Goal: Task Accomplishment & Management: Manage account settings

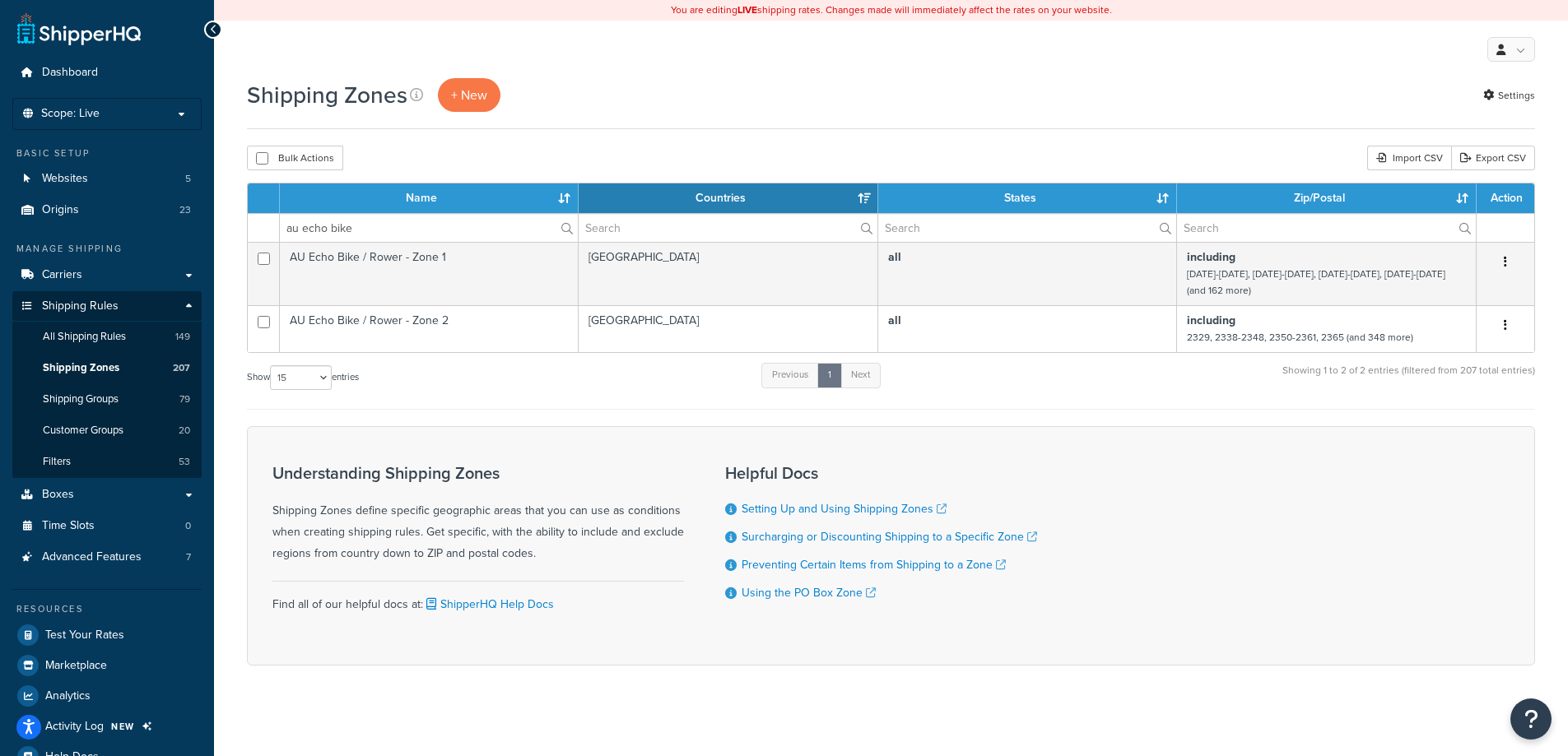
select select "15"
click at [1314, 720] on div "You are editing LIVE shipping rates. Changes made will immediately affect the r…" at bounding box center [890, 396] width 1354 height 792
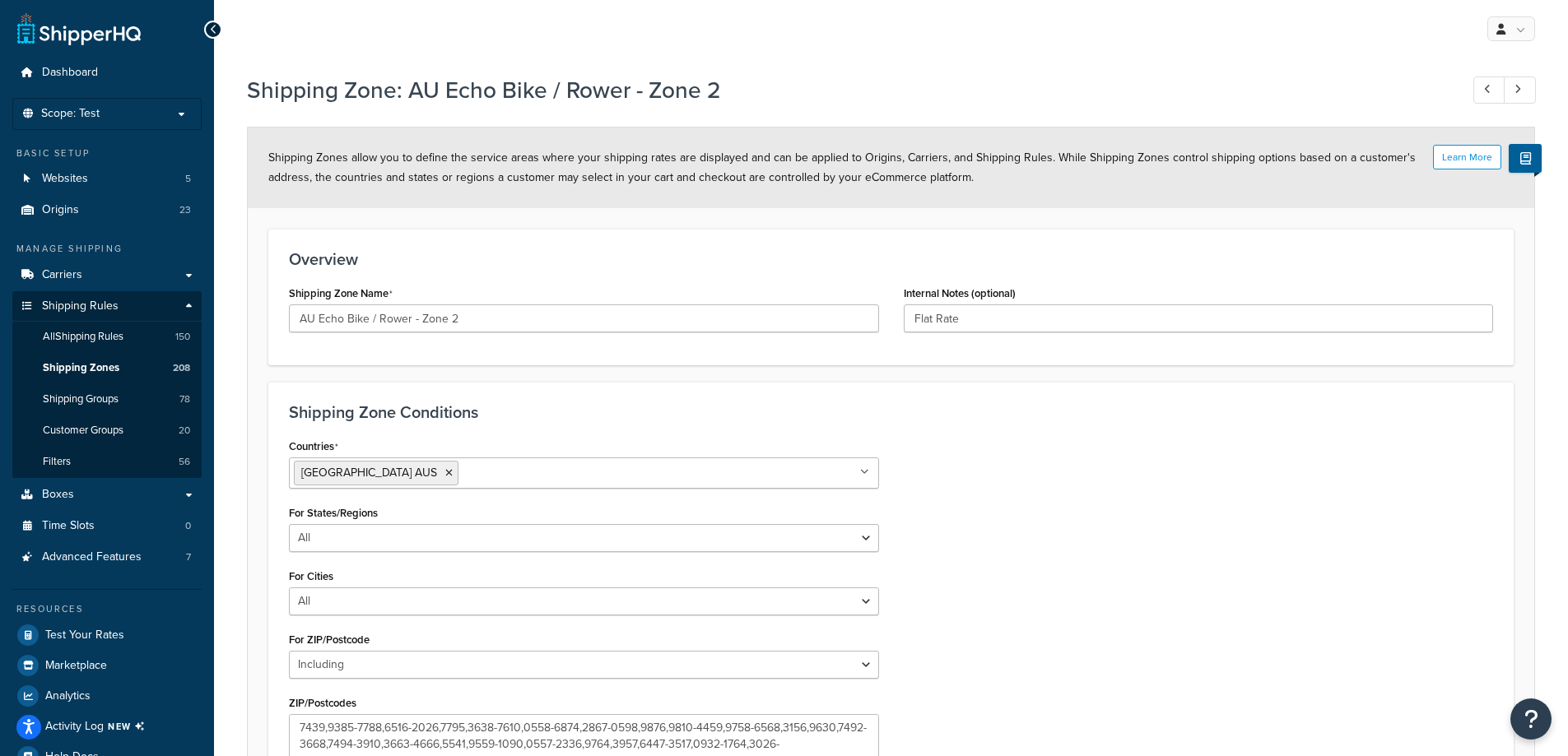
select select "including"
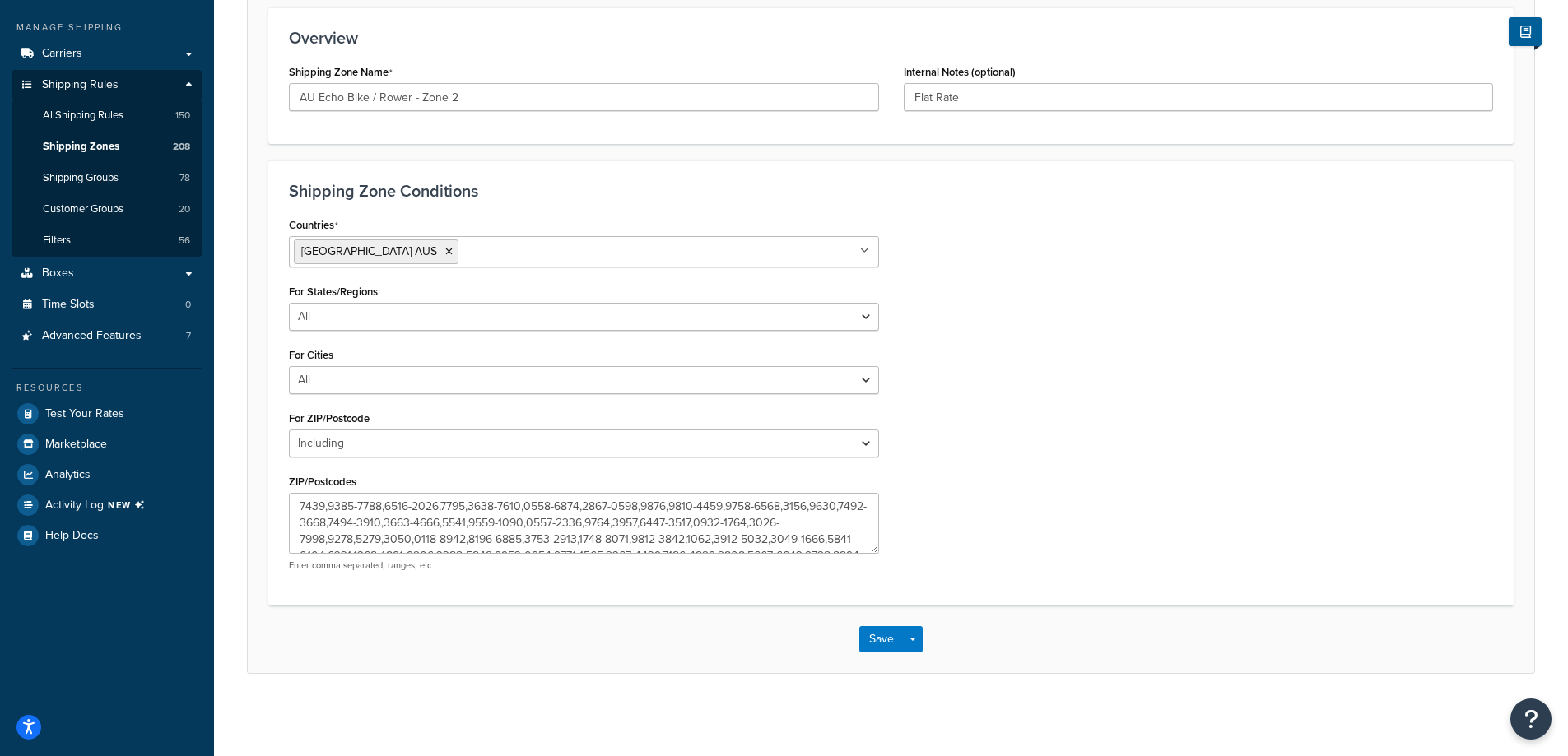
click at [355, 512] on textarea "ZIP/Postcodes" at bounding box center [584, 523] width 590 height 61
click at [142, 144] on link "Shipping Zones 208" at bounding box center [107, 146] width 189 height 31
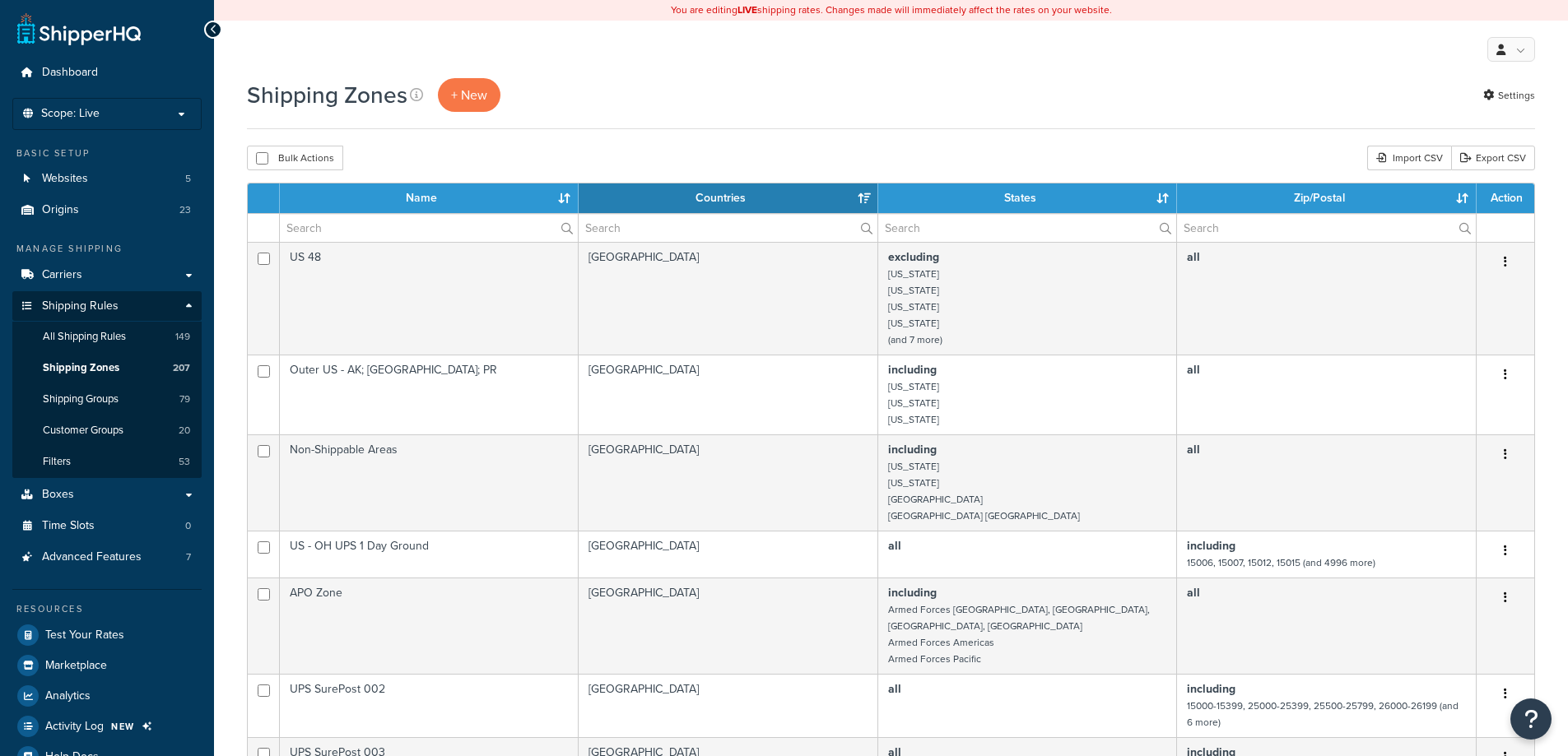
select select "15"
click at [109, 373] on span "Shipping Zones" at bounding box center [81, 368] width 76 height 14
click at [362, 229] on input "text" at bounding box center [429, 228] width 298 height 28
select select "15"
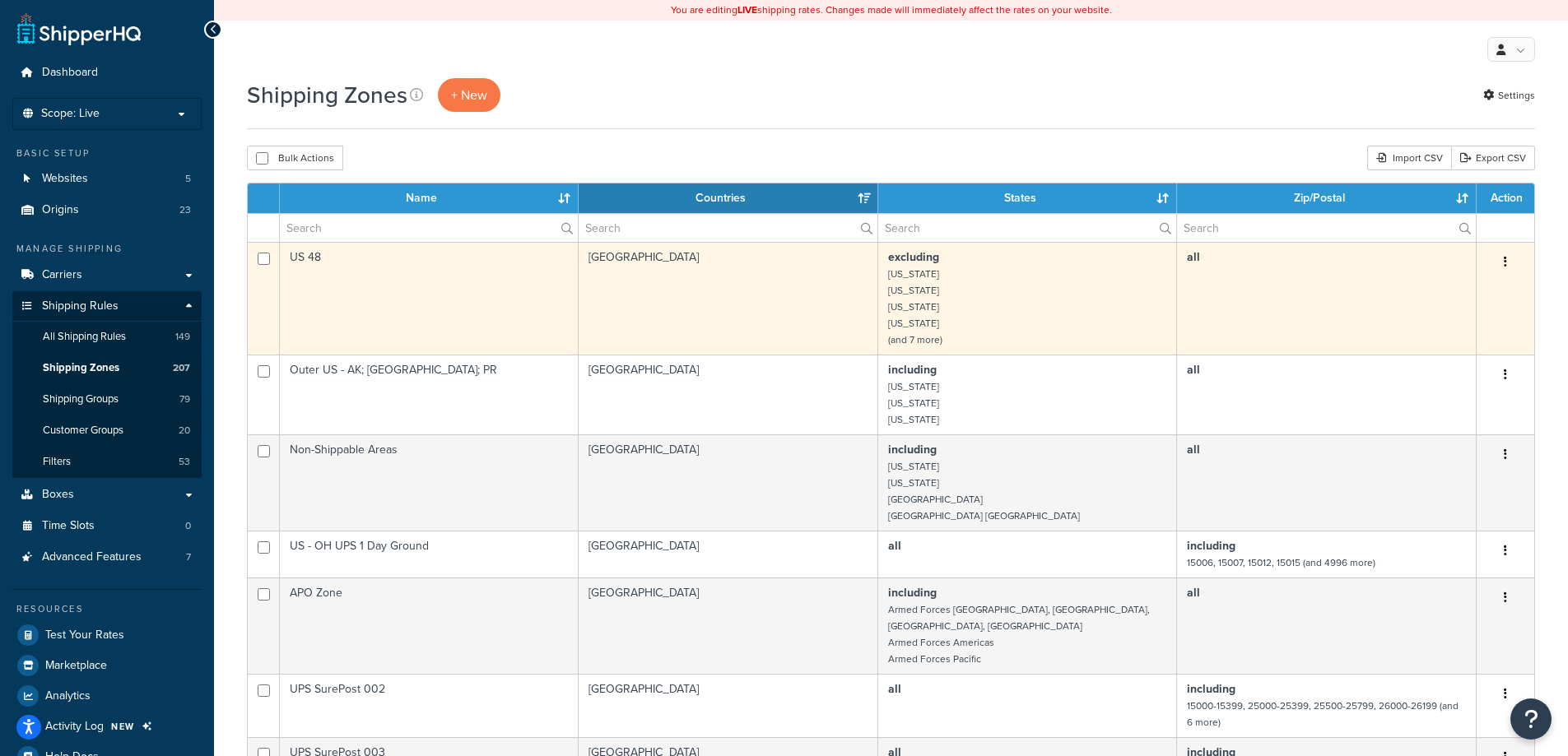
scroll to position [46, 0]
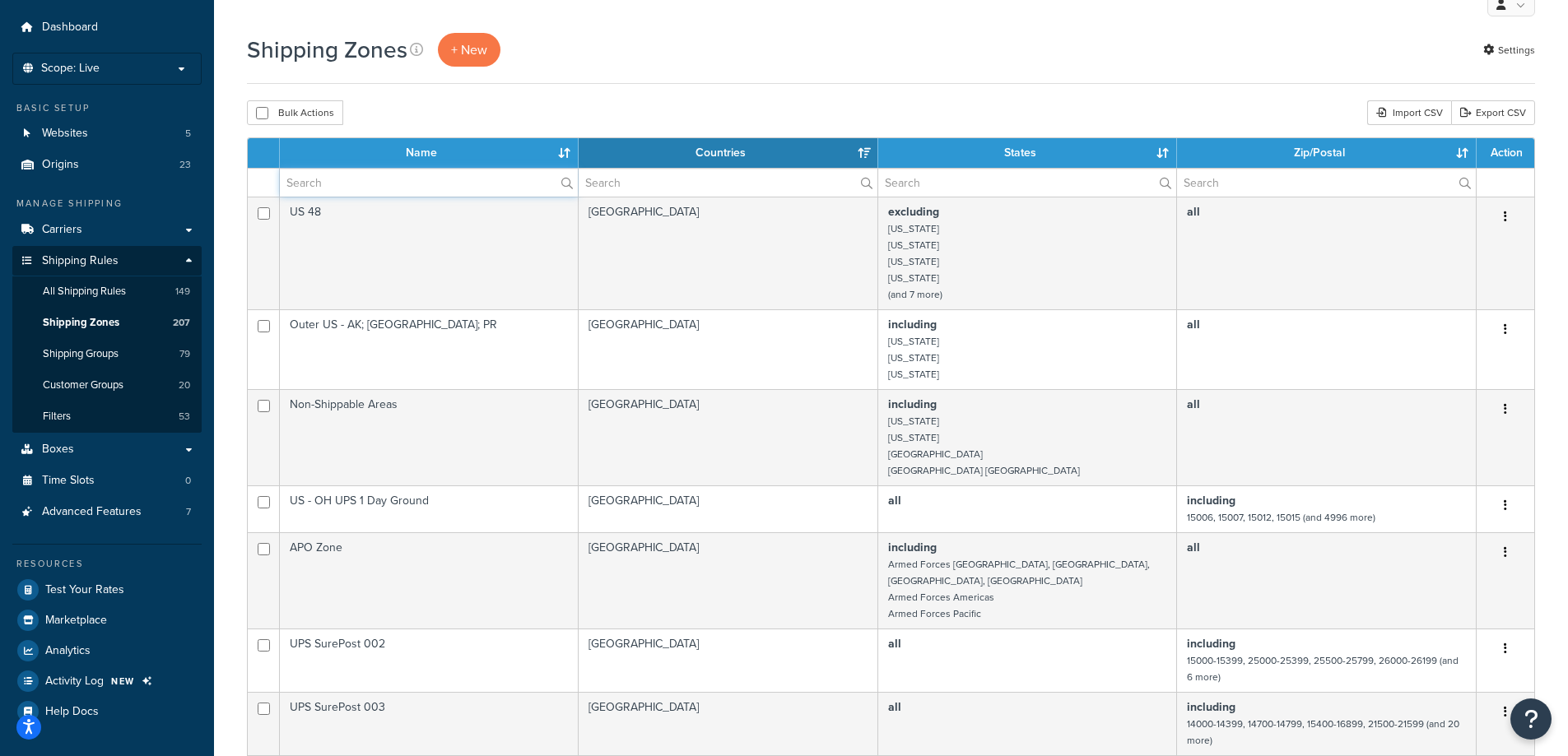
click at [397, 175] on input "text" at bounding box center [429, 183] width 298 height 28
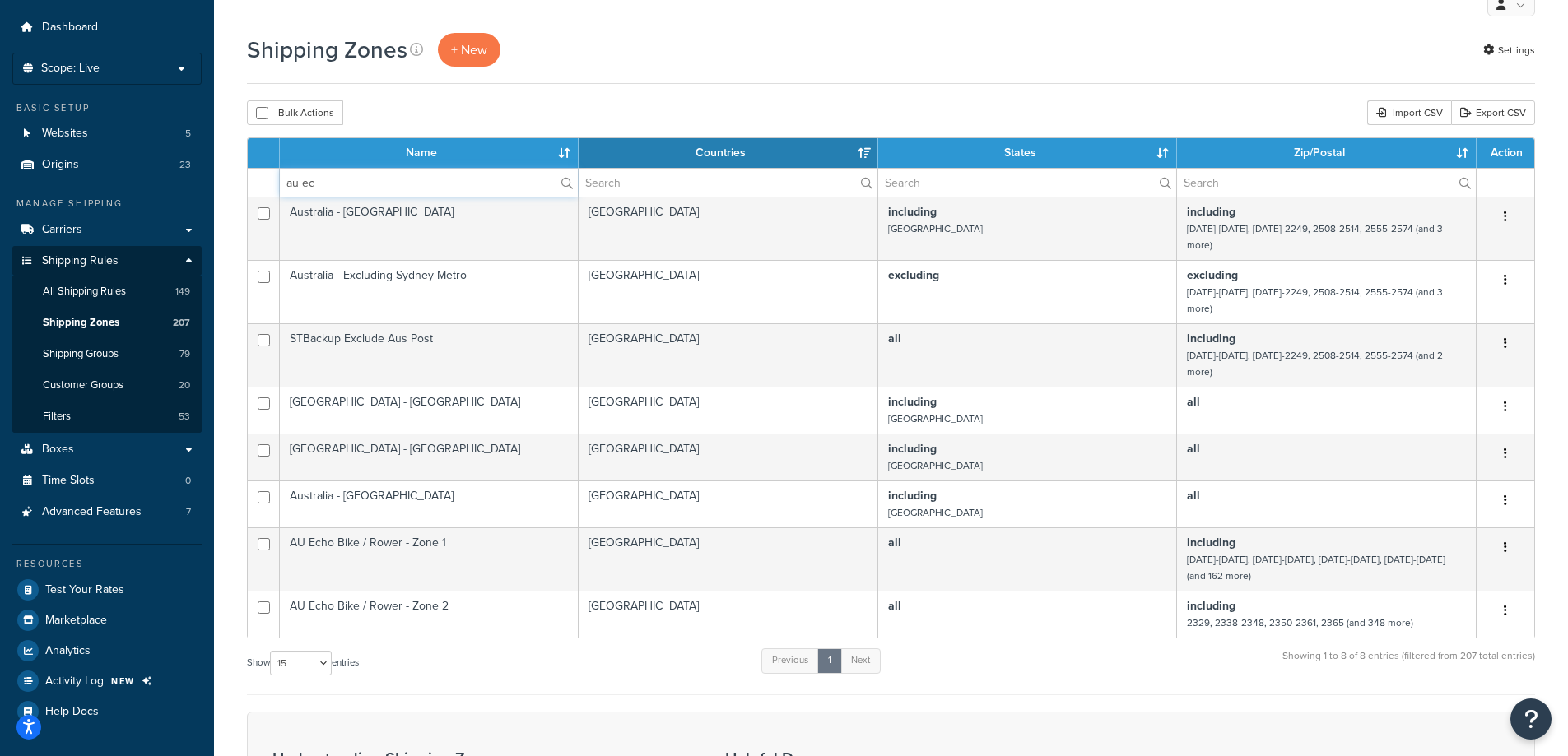
scroll to position [36, 0]
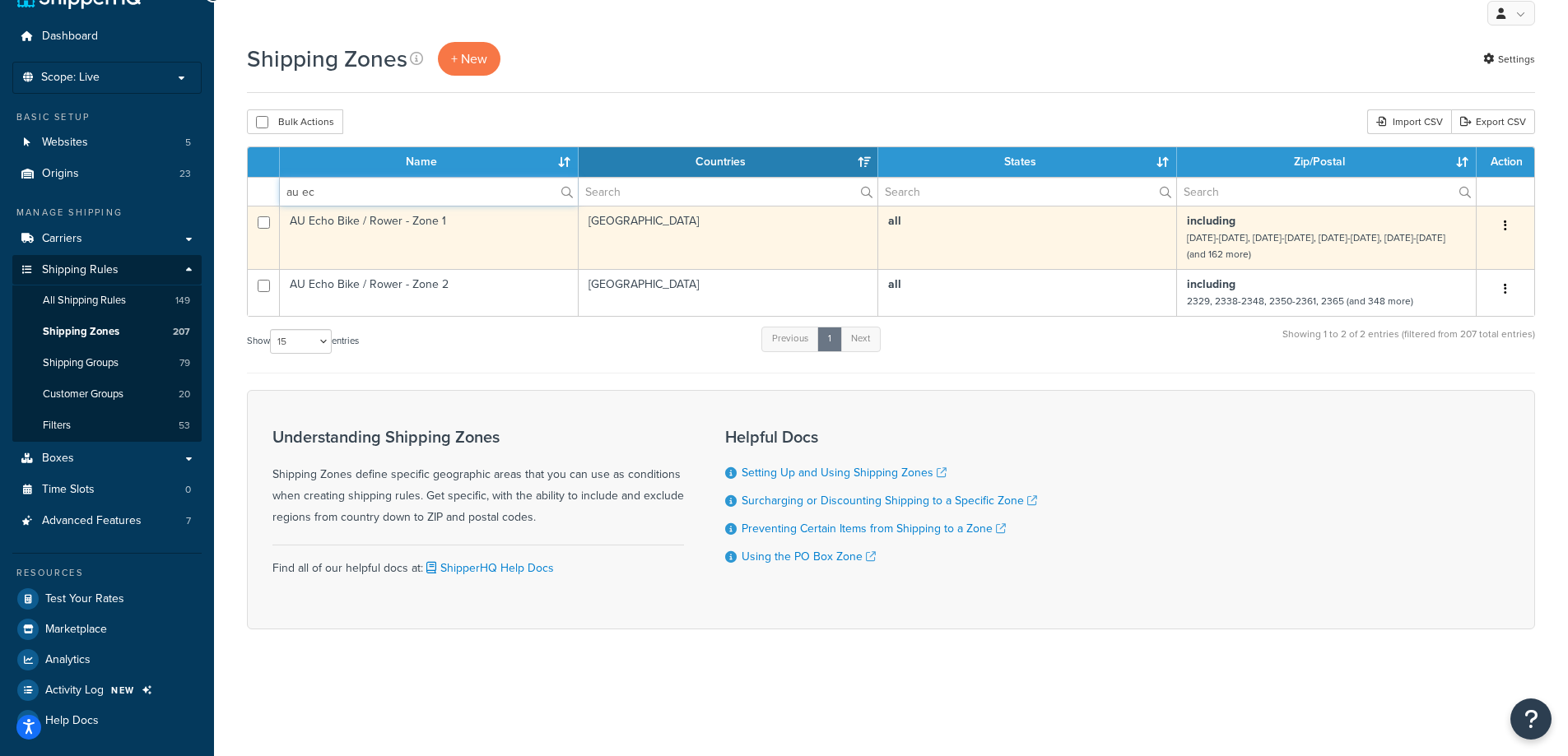
type input "au ec"
click at [379, 224] on td "AU Echo Bike / Rower - Zone 1" at bounding box center [429, 237] width 299 height 63
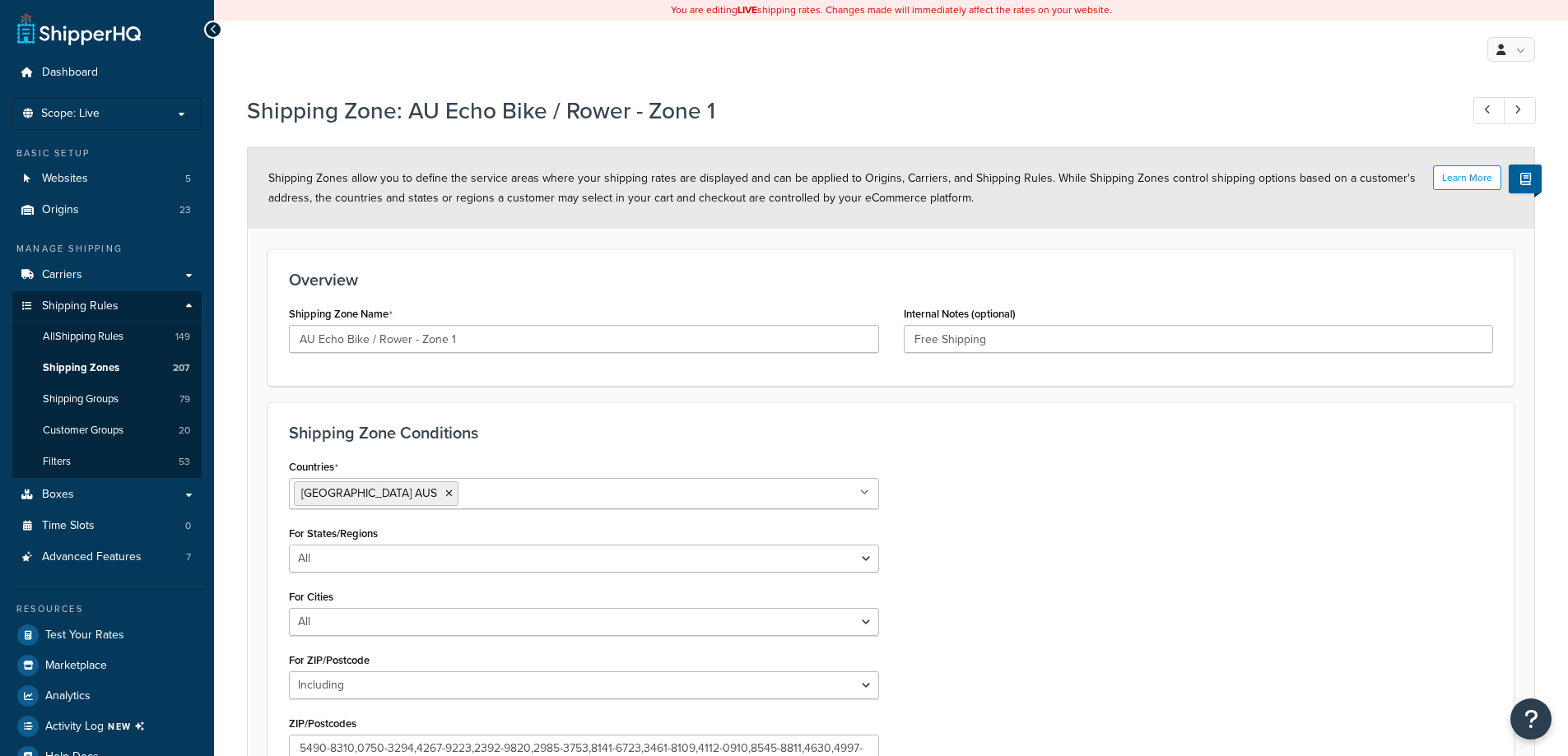
select select "including"
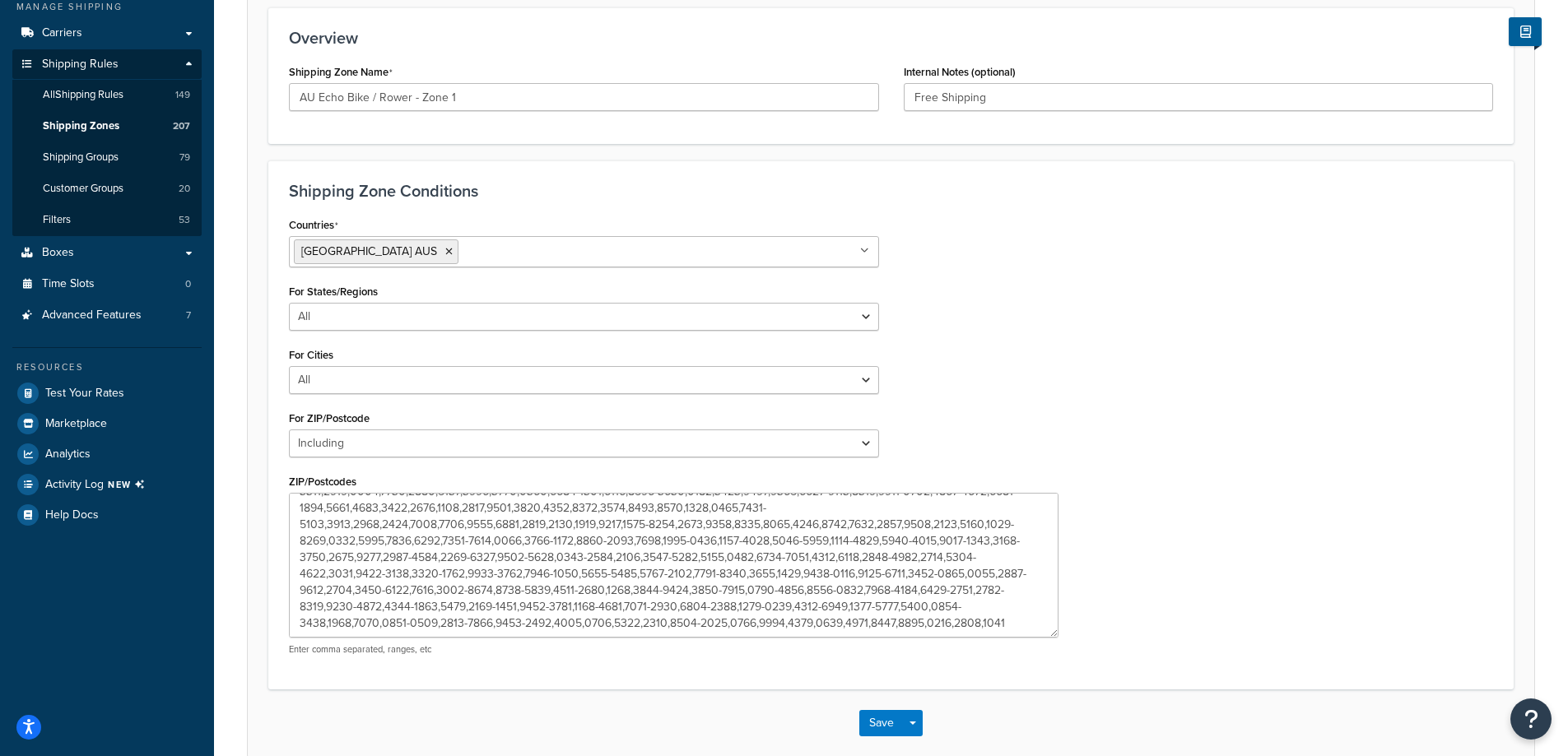
scroll to position [14, 0]
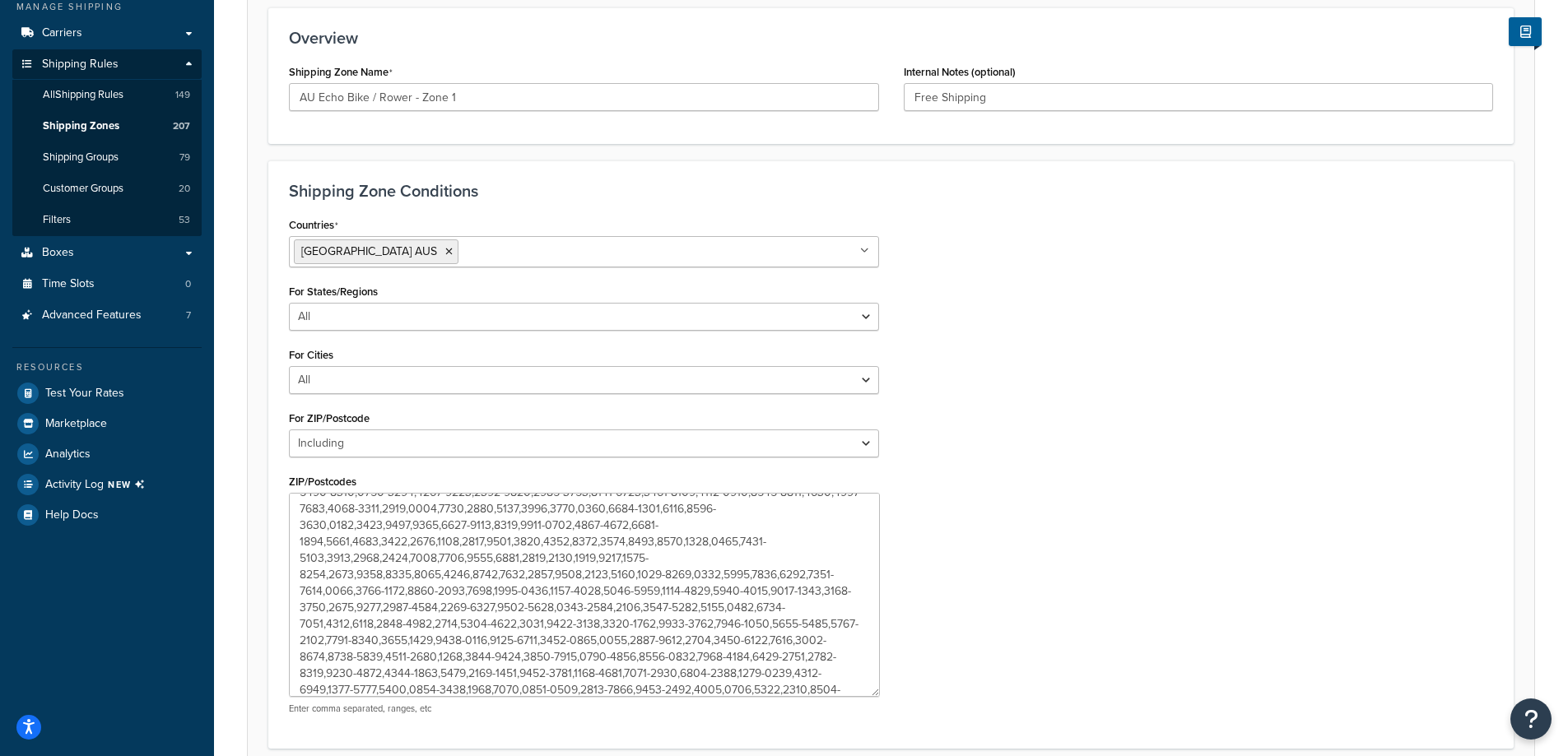
drag, startPoint x: 875, startPoint y: 547, endPoint x: 875, endPoint y: 690, distance: 143.0
click at [875, 690] on textarea "ZIP/Postcodes" at bounding box center [584, 594] width 591 height 204
